Goal: Information Seeking & Learning: Check status

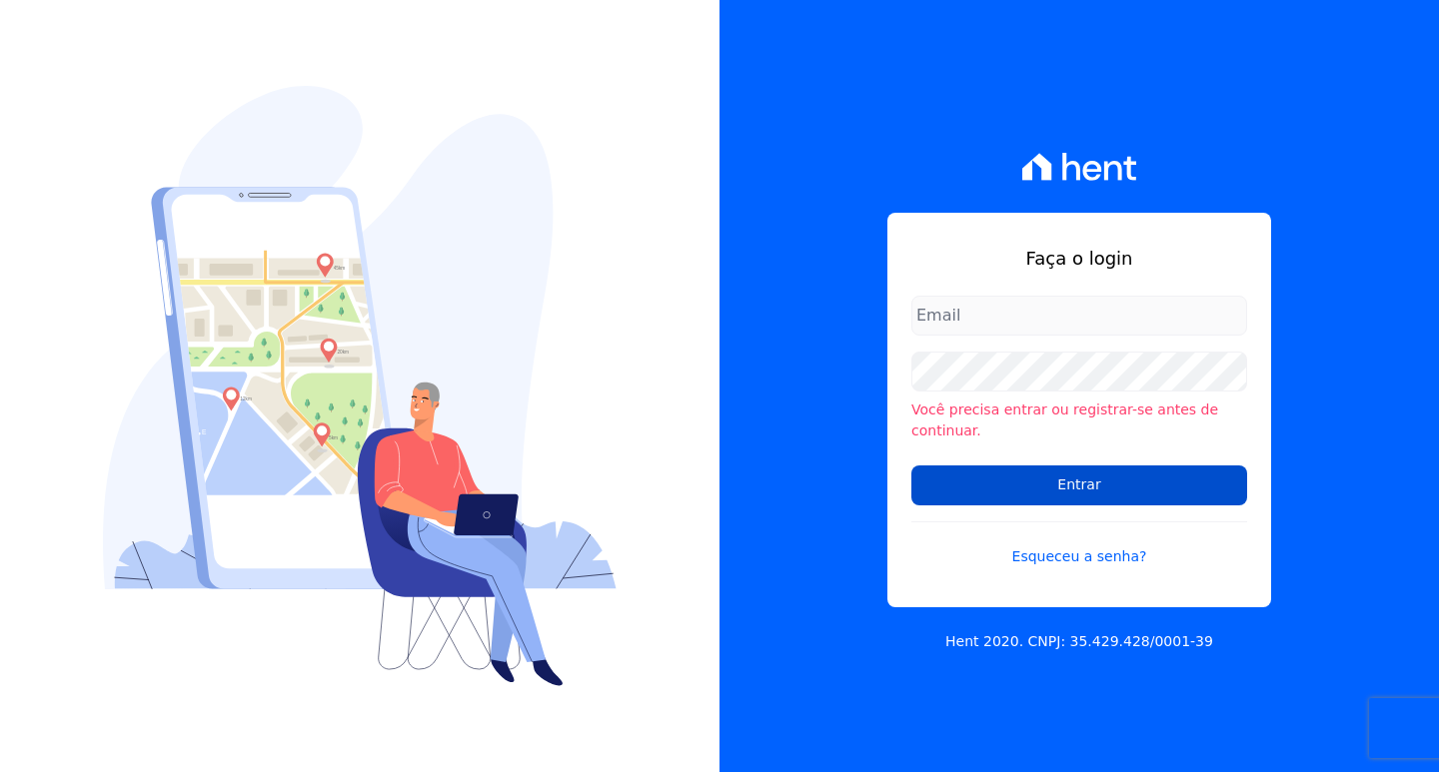
type input "financeiro01@imobcon.com"
click at [1083, 476] on input "Entrar" at bounding box center [1079, 486] width 336 height 40
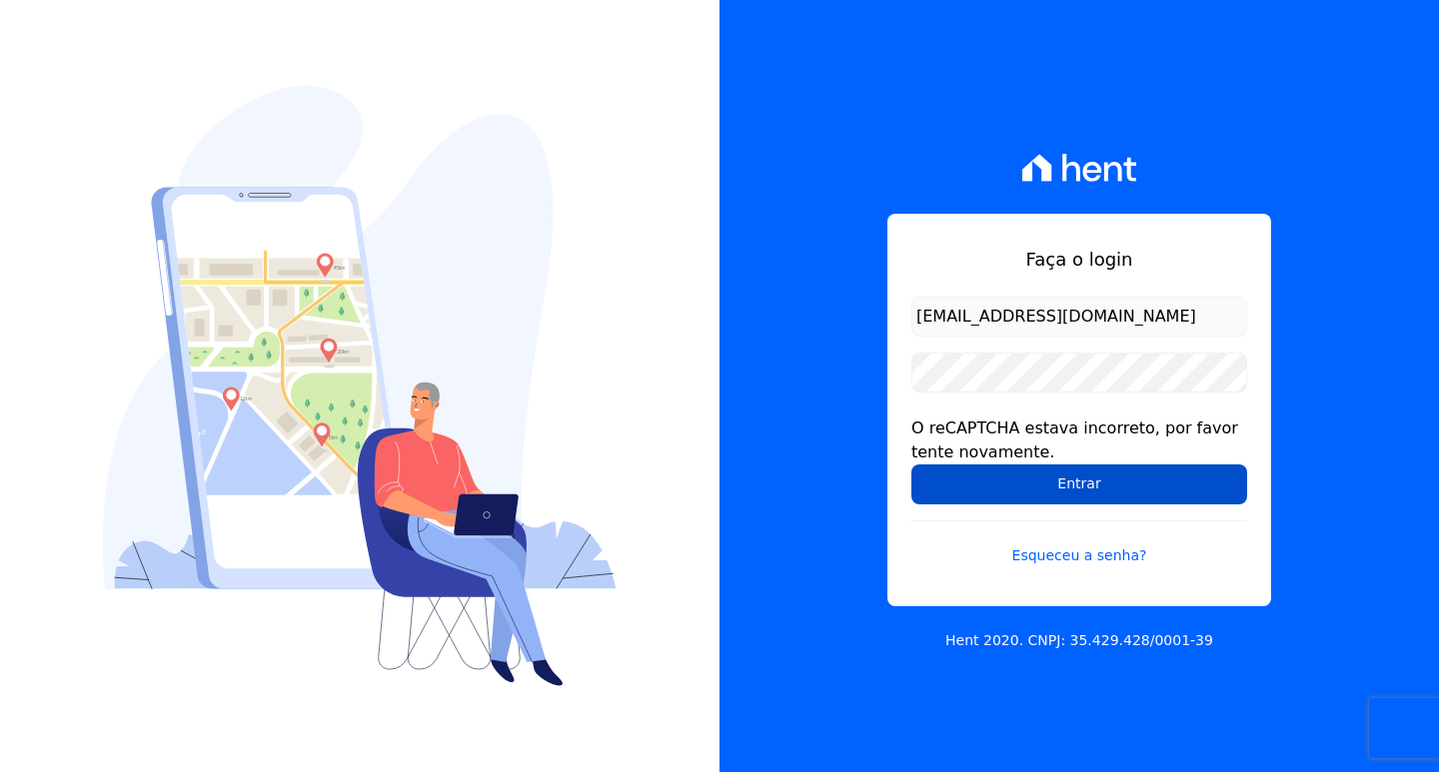
click at [1053, 478] on input "Entrar" at bounding box center [1079, 485] width 336 height 40
click at [1058, 491] on input "Entrar" at bounding box center [1079, 485] width 336 height 40
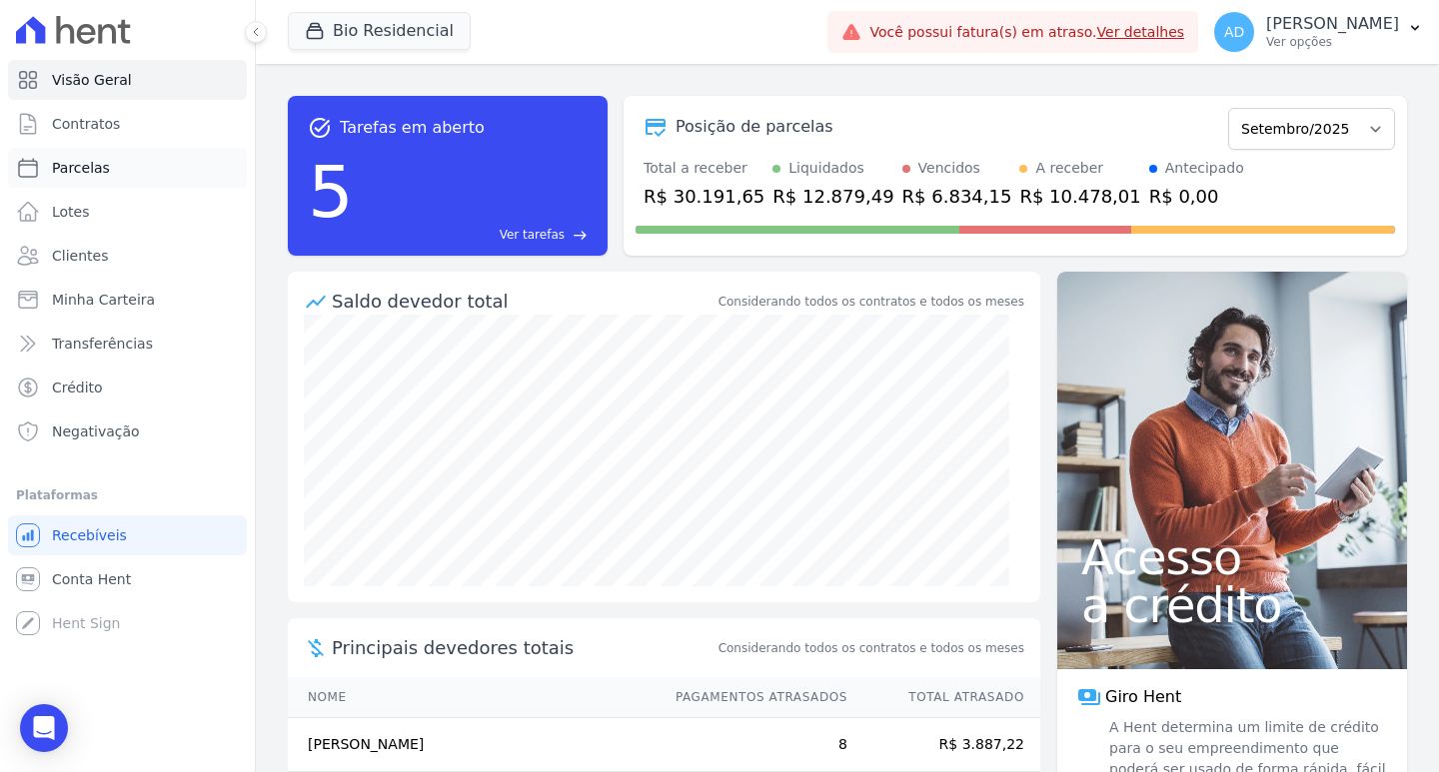
click at [116, 168] on link "Parcelas" at bounding box center [127, 168] width 239 height 40
select select
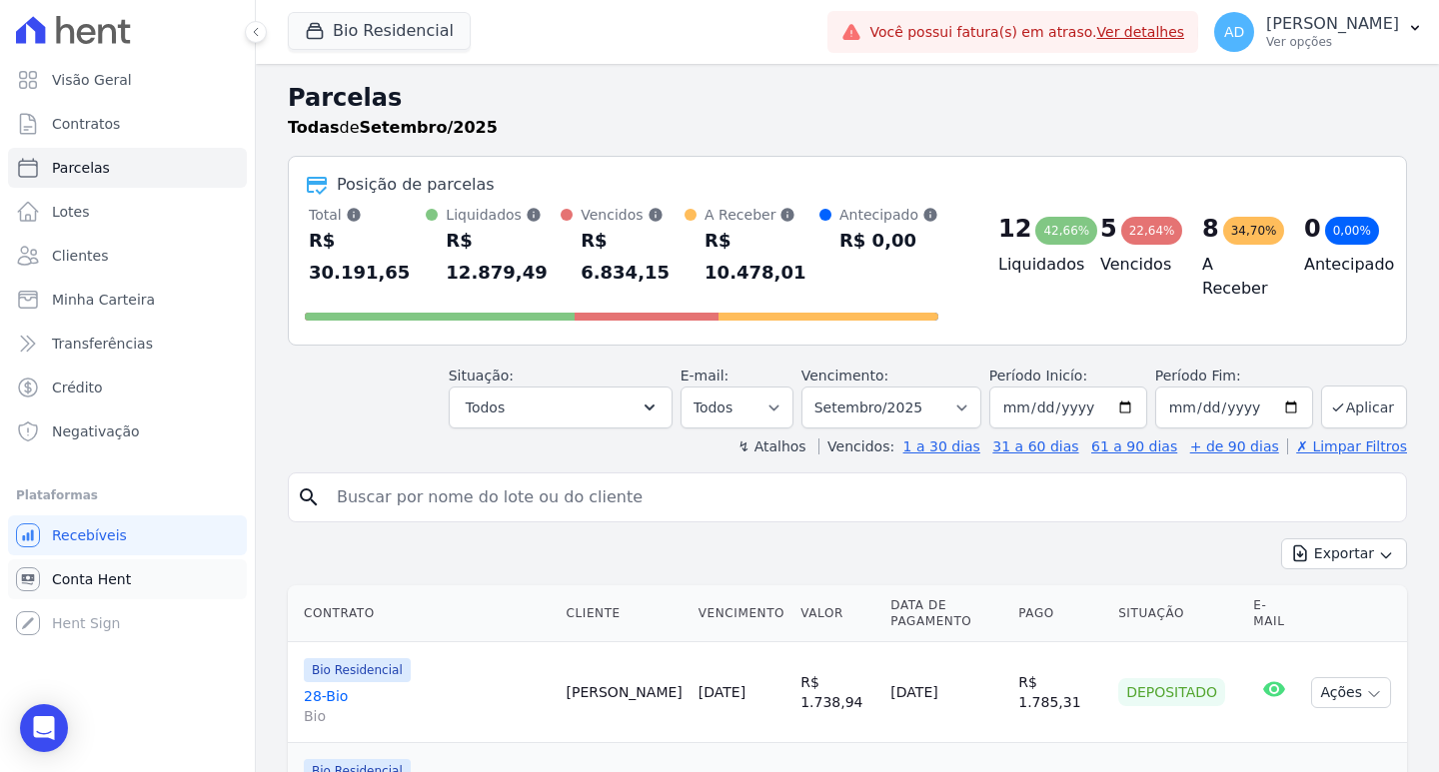
click at [82, 574] on span "Conta Hent" at bounding box center [91, 579] width 79 height 20
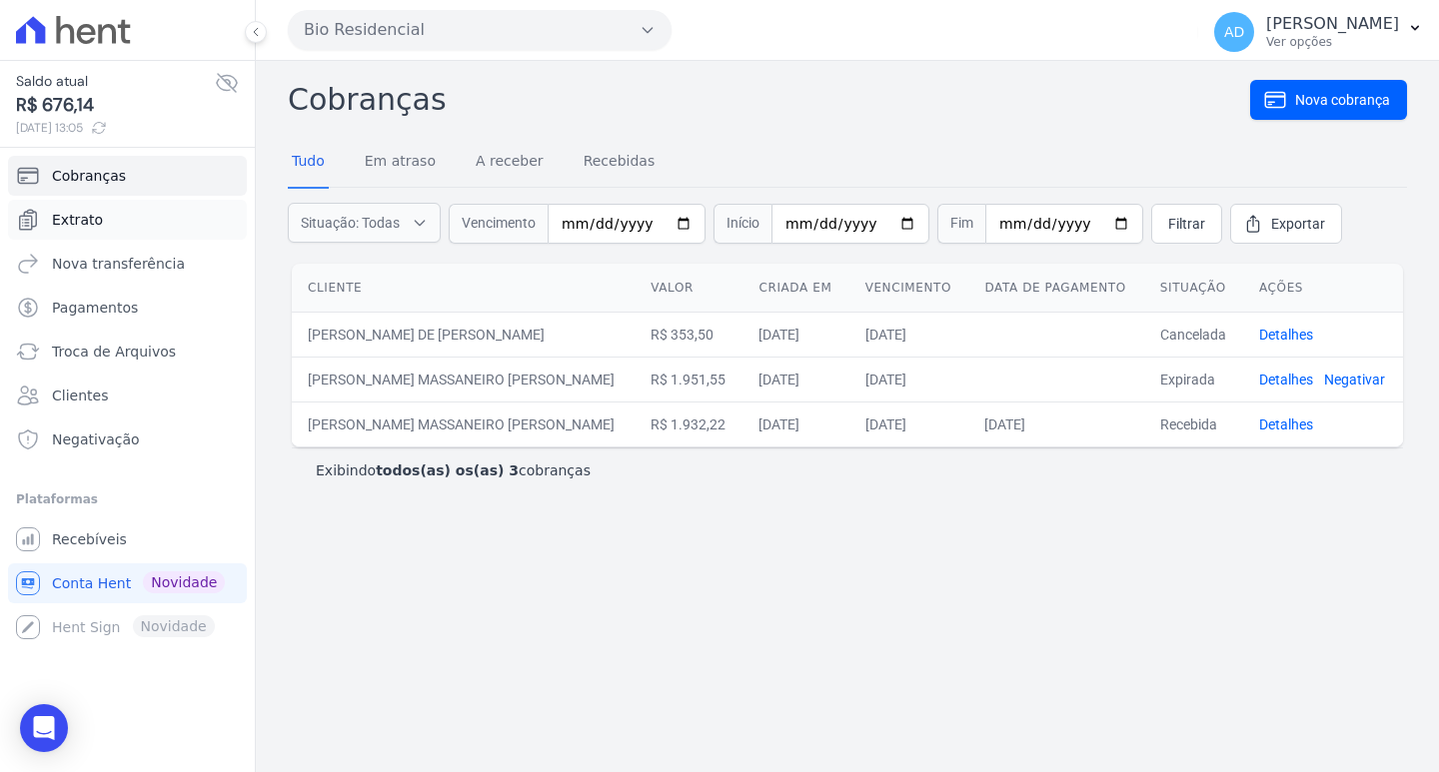
click at [147, 223] on link "Extrato" at bounding box center [127, 220] width 239 height 40
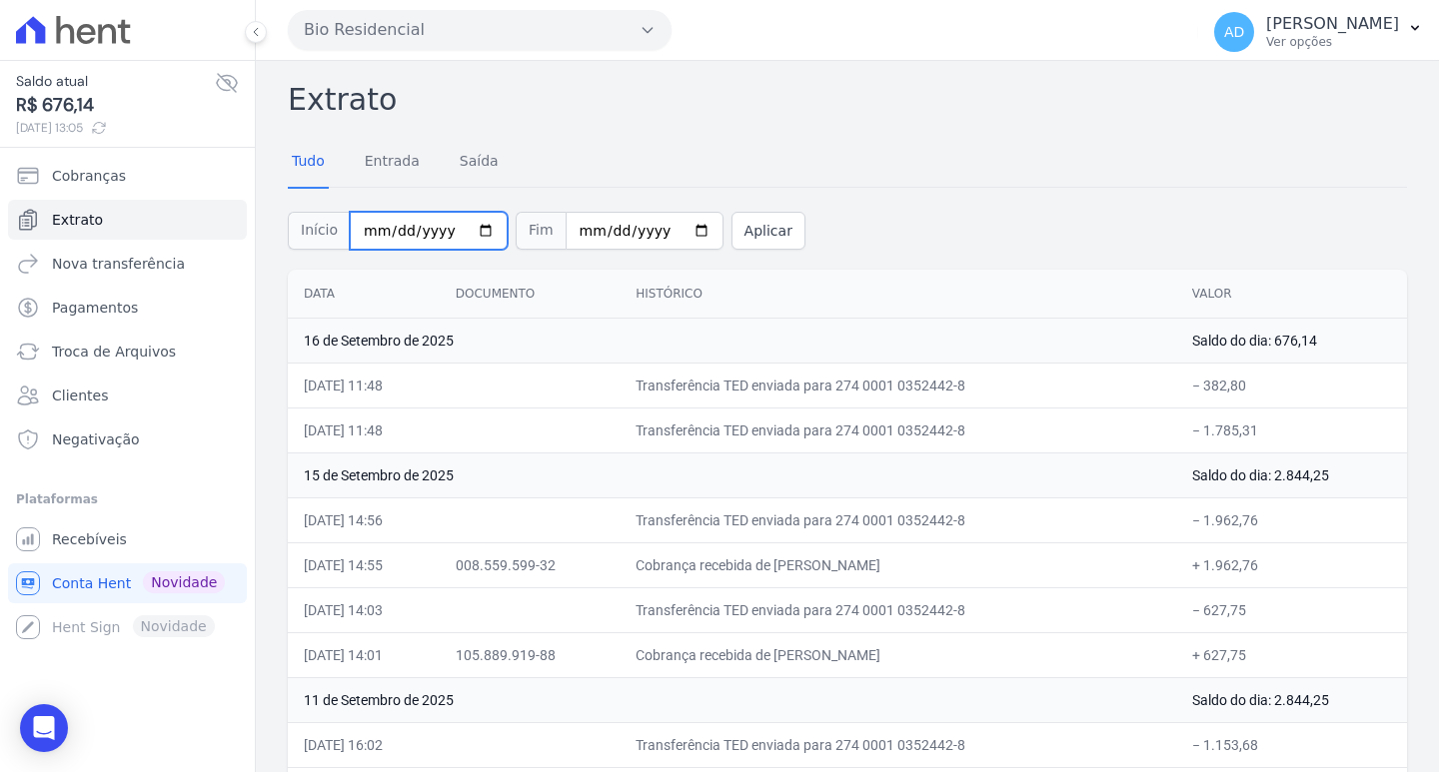
click at [467, 227] on input "2025-09-01" at bounding box center [429, 231] width 158 height 38
type input "[DATE]"
click at [674, 234] on input "2025-09-17" at bounding box center [644, 231] width 158 height 38
type input "[DATE]"
click at [741, 235] on button "Aplicar" at bounding box center [768, 231] width 74 height 38
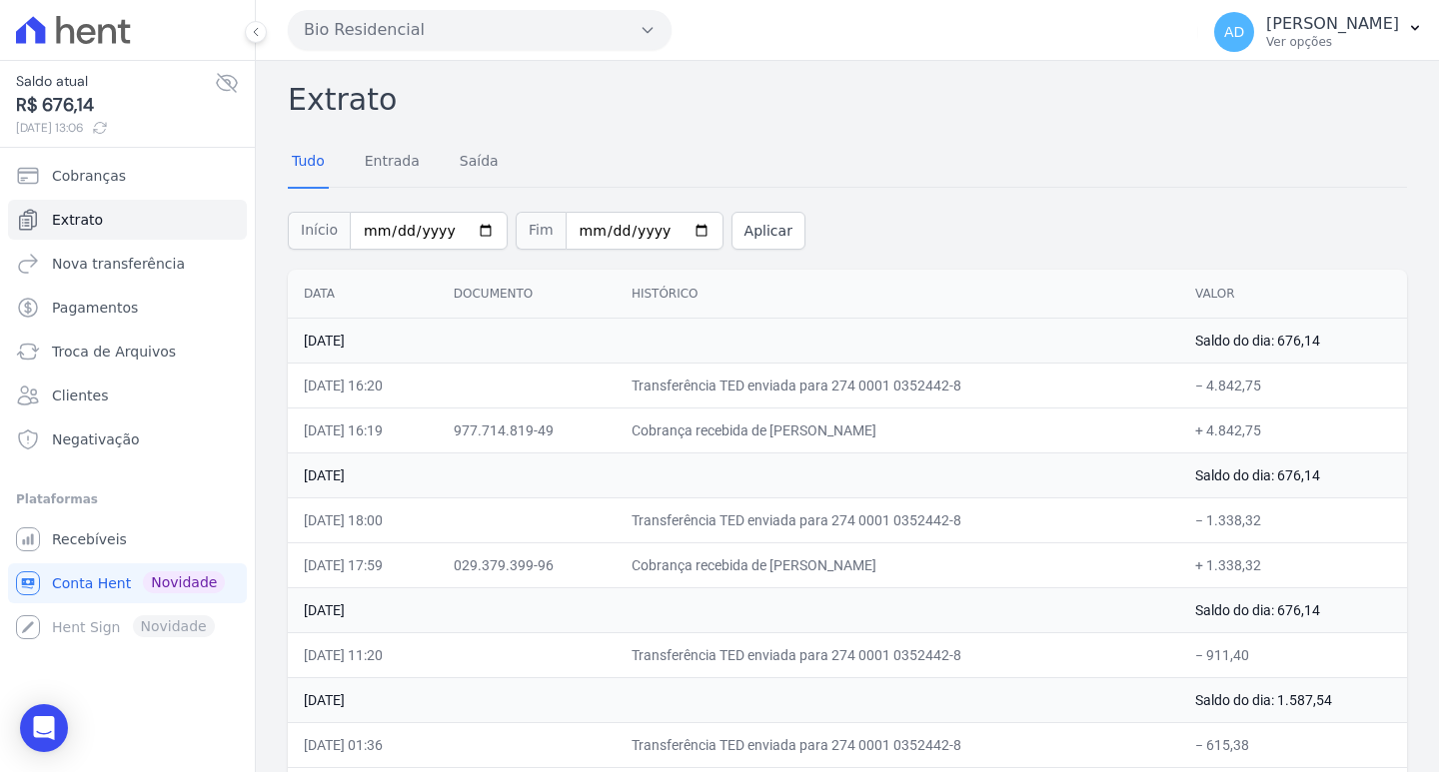
drag, startPoint x: 896, startPoint y: 429, endPoint x: 831, endPoint y: 427, distance: 65.0
click at [832, 428] on td "Cobrança recebida de [PERSON_NAME]" at bounding box center [896, 430] width 563 height 45
